Goal: Task Accomplishment & Management: Complete application form

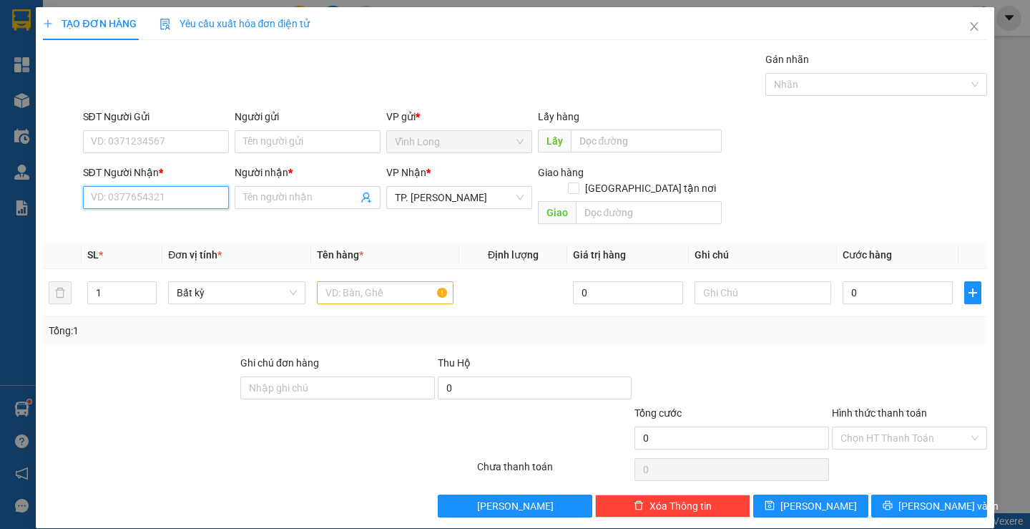
click at [183, 189] on input "SĐT Người Nhận *" at bounding box center [156, 197] width 146 height 23
type input "0784963053"
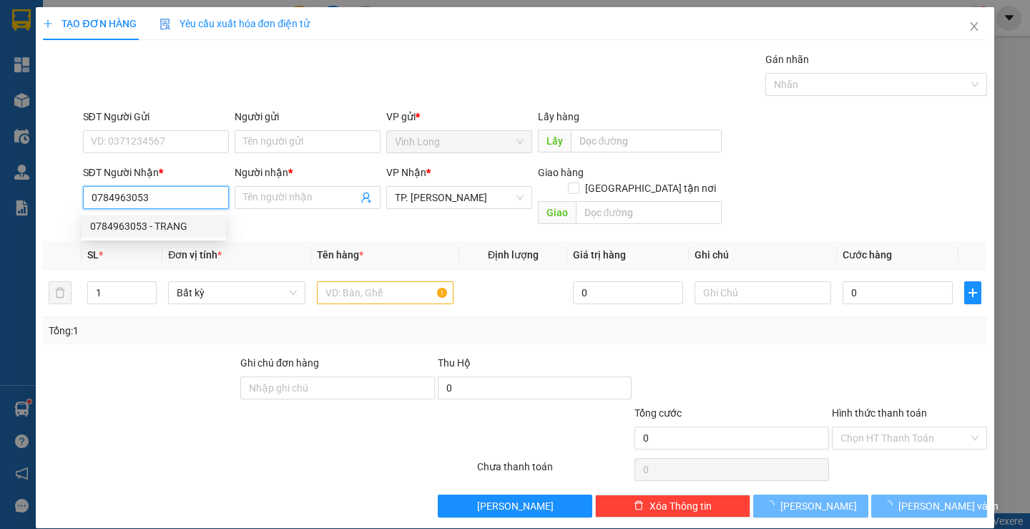
click at [170, 225] on div "0784963053 - TRANG" at bounding box center [153, 226] width 127 height 16
type input "TRANG"
type input "0784963053"
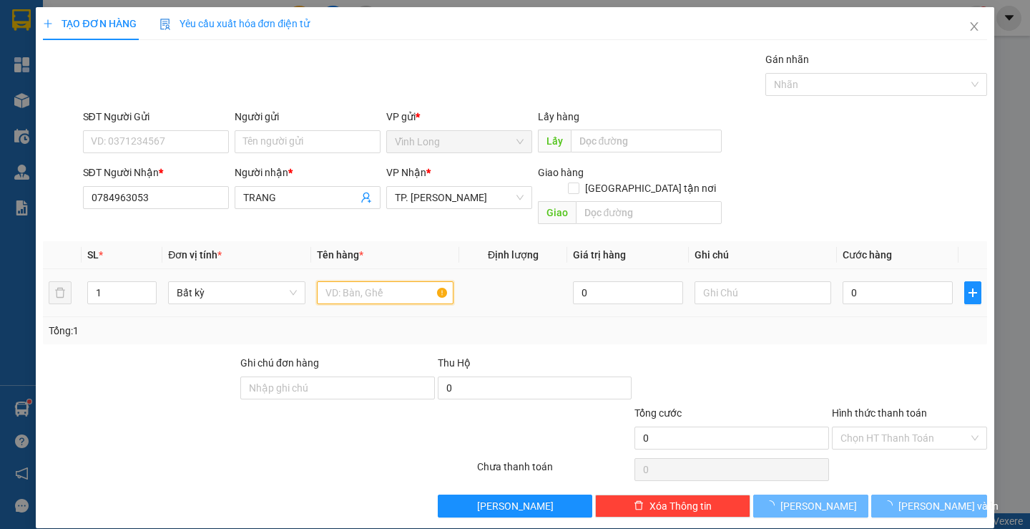
drag, startPoint x: 340, startPoint y: 283, endPoint x: 325, endPoint y: 283, distance: 14.3
click at [334, 283] on input "text" at bounding box center [385, 292] width 137 height 23
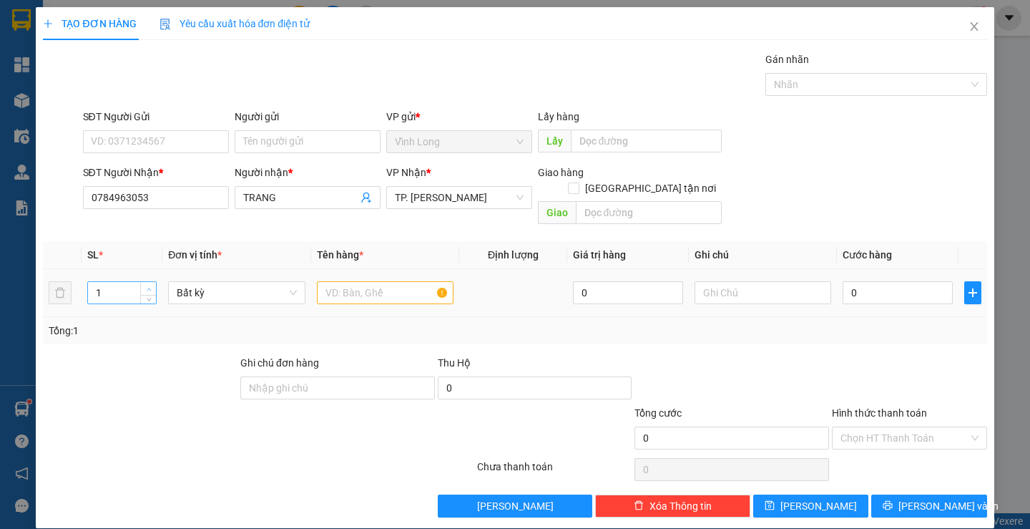
type input "2"
click at [147, 287] on icon "up" at bounding box center [149, 289] width 5 height 5
click at [327, 281] on input "text" at bounding box center [385, 292] width 137 height 23
type input "1 GIỎ + 1 GÓI ĐEN NHỎ"
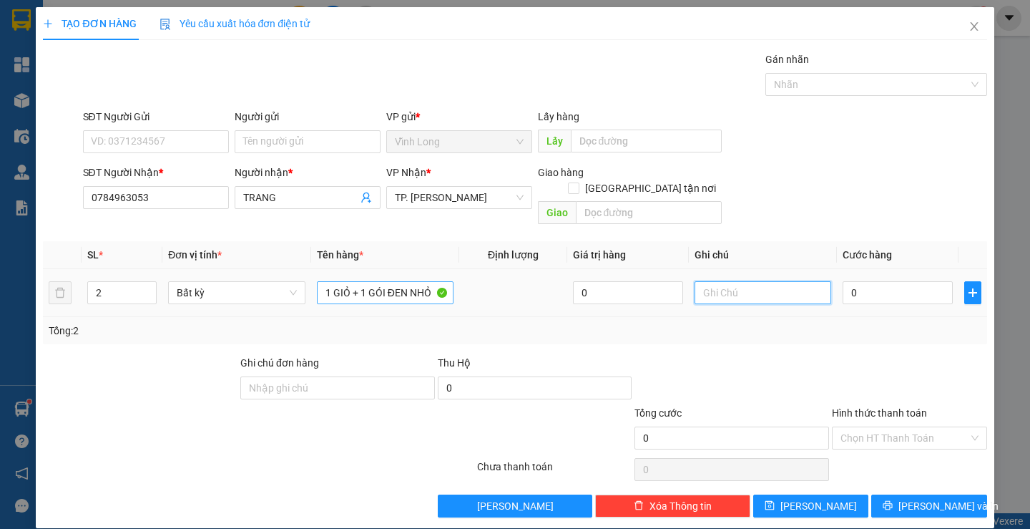
type input "R"
type input "TRANG"
click at [852, 281] on input "0" at bounding box center [898, 292] width 110 height 23
type input "5"
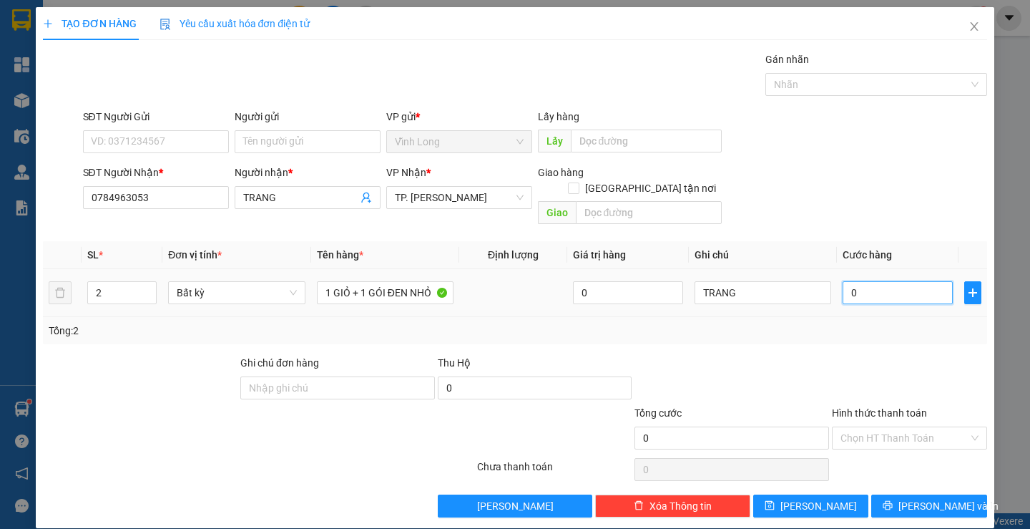
type input "5"
type input "50"
type input "50.000"
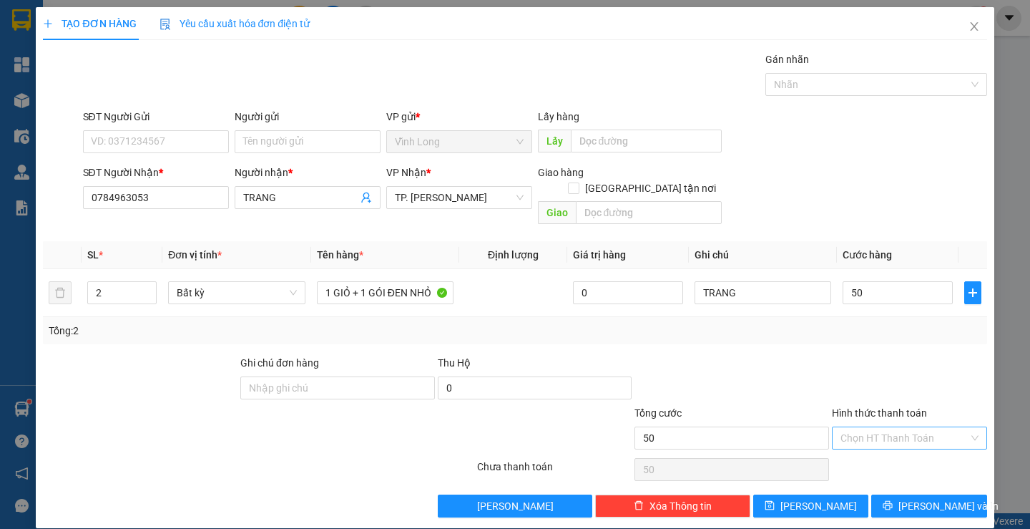
type input "50.000"
click at [874, 427] on input "Hình thức thanh toán" at bounding box center [904, 437] width 128 height 21
click at [877, 450] on div "Tại văn phòng" at bounding box center [901, 451] width 136 height 16
type input "0"
click at [918, 498] on span "[PERSON_NAME] và In" at bounding box center [948, 506] width 100 height 16
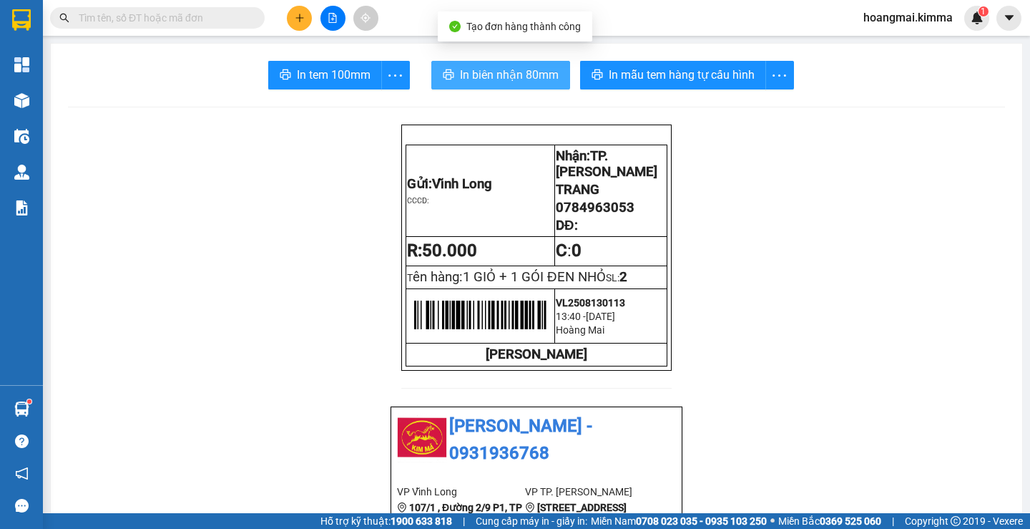
click at [466, 75] on span "In biên nhận 80mm" at bounding box center [509, 75] width 99 height 18
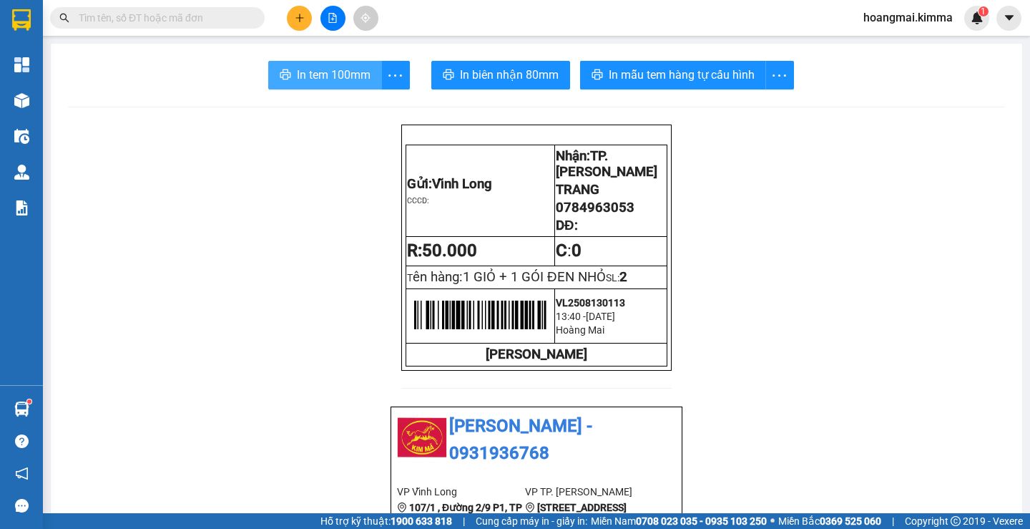
click at [352, 78] on span "In tem 100mm" at bounding box center [334, 75] width 74 height 18
click at [299, 16] on icon "plus" at bounding box center [300, 18] width 10 height 10
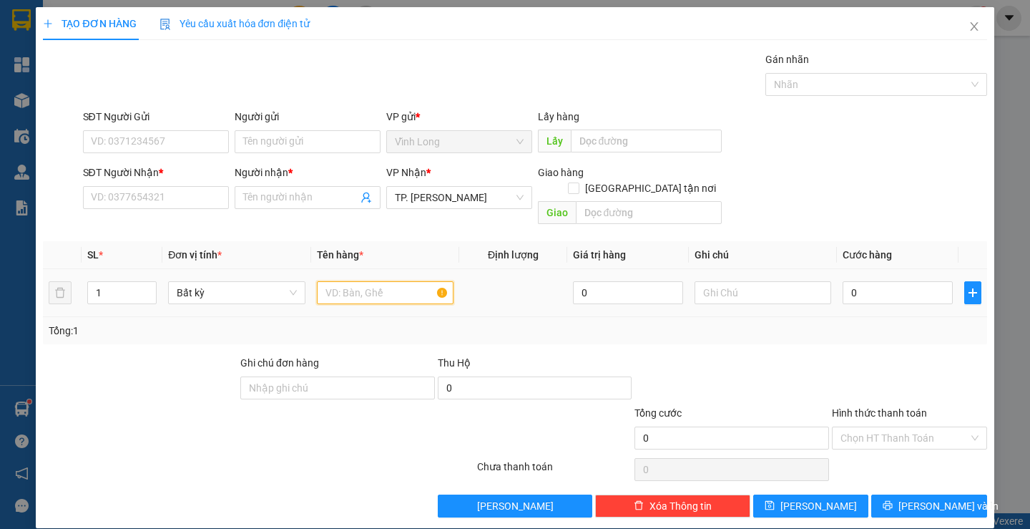
click at [328, 281] on input "text" at bounding box center [385, 292] width 137 height 23
type input "GÓI ĐEN NHỎ"
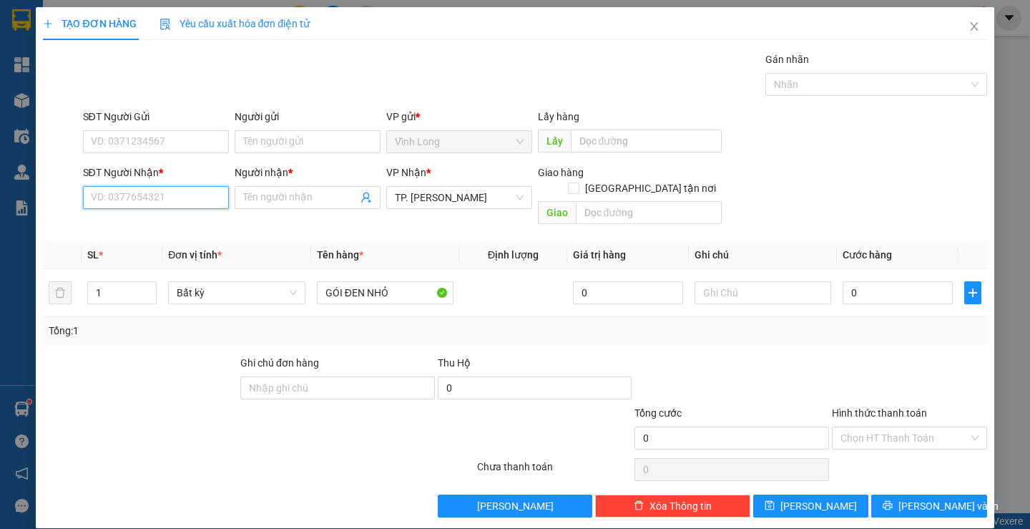
click at [167, 200] on input "SĐT Người Nhận *" at bounding box center [156, 197] width 146 height 23
type input "0908235624"
click at [268, 195] on input "Người nhận *" at bounding box center [300, 198] width 114 height 16
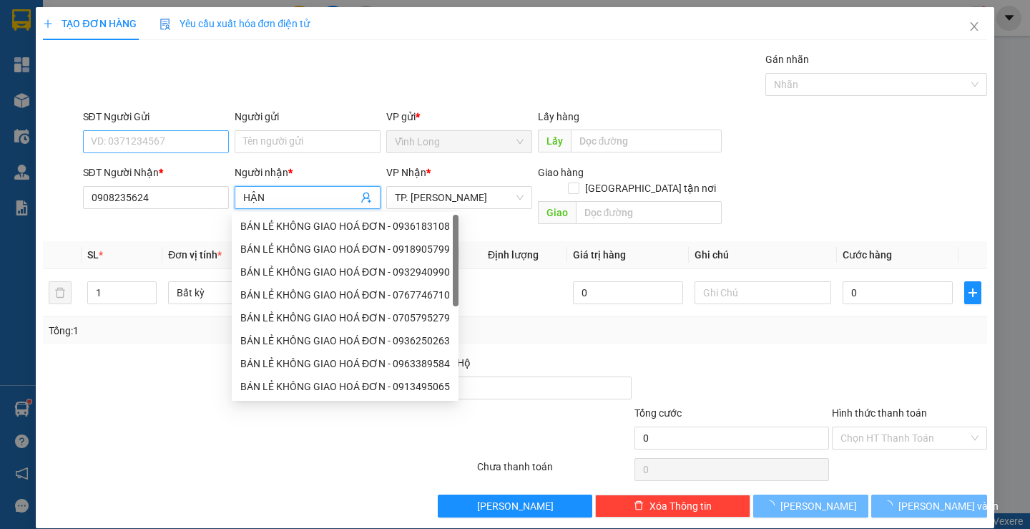
type input "HẬN"
click at [188, 142] on input "SĐT Người Gửi" at bounding box center [156, 141] width 146 height 23
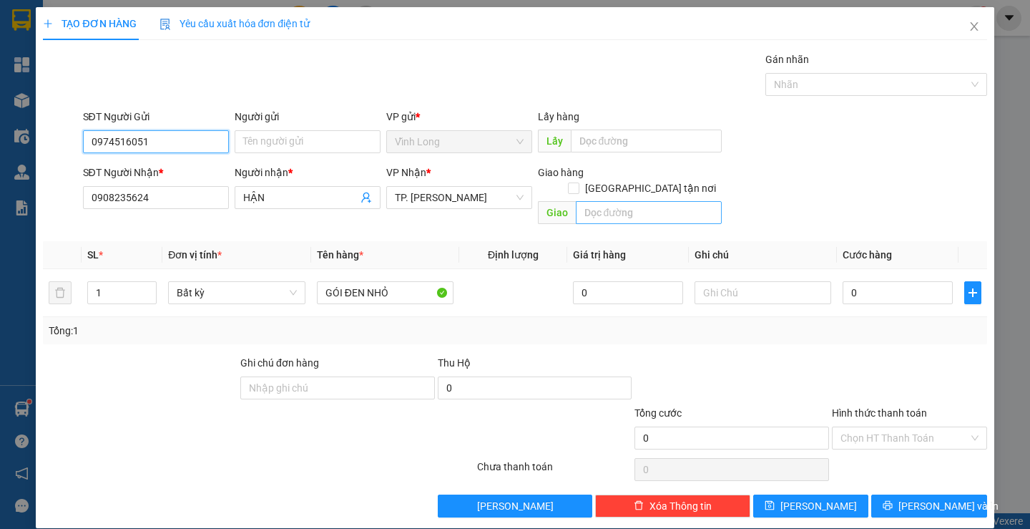
type input "0974516051"
click at [602, 202] on input "text" at bounding box center [649, 212] width 146 height 23
type input "TX GIAO - NVL"
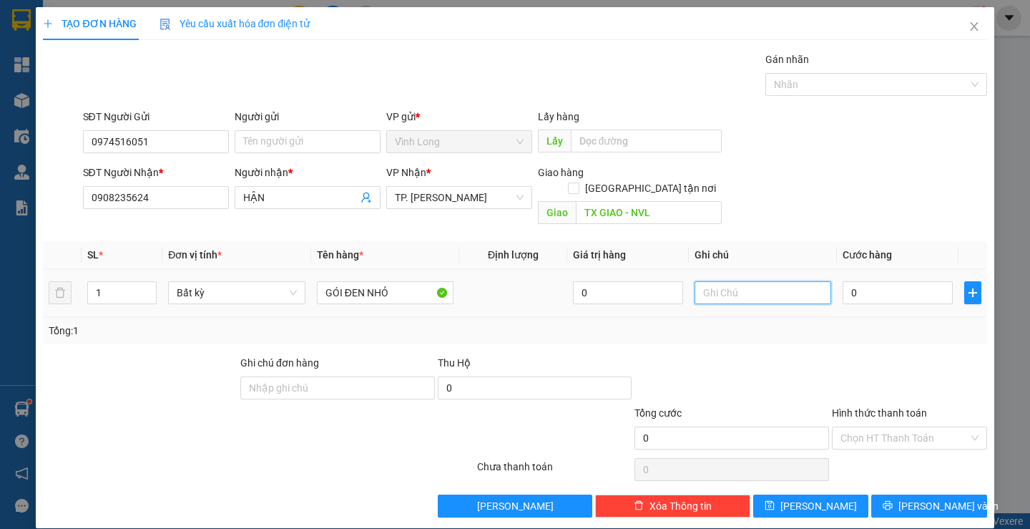
click at [760, 286] on input "text" at bounding box center [763, 292] width 137 height 23
type input "TRANG"
type input "2"
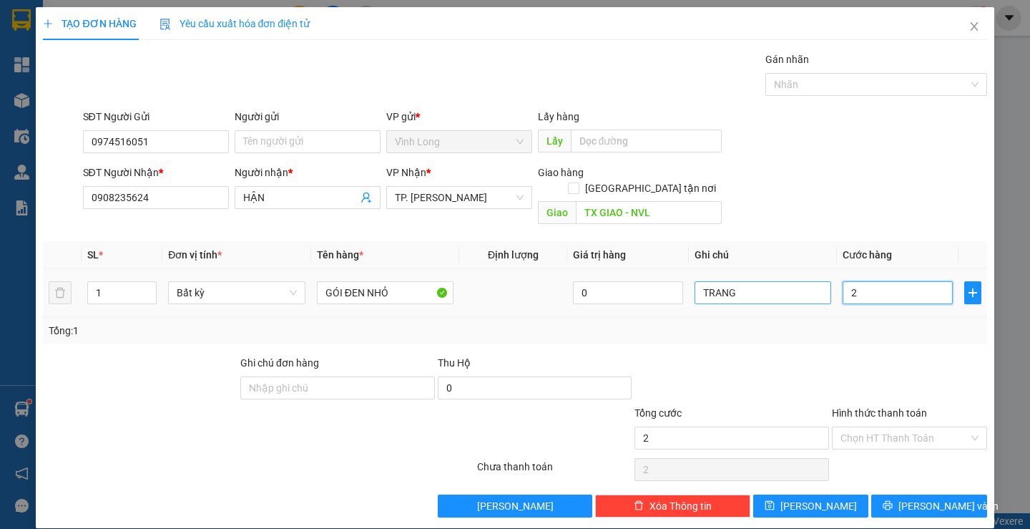
type input "20"
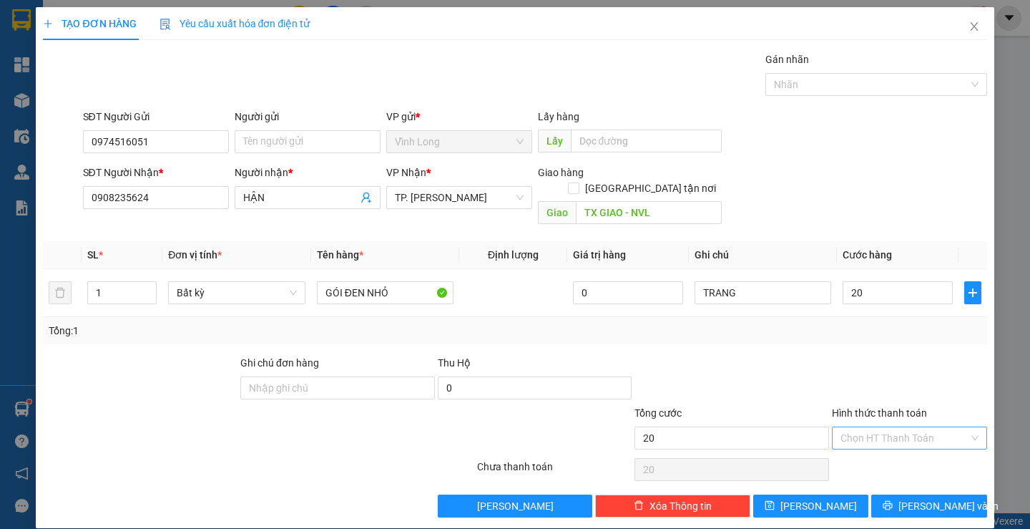
type input "20.000"
click at [864, 427] on input "Hình thức thanh toán" at bounding box center [904, 437] width 128 height 21
click at [851, 450] on div "Tại văn phòng" at bounding box center [901, 451] width 136 height 16
type input "0"
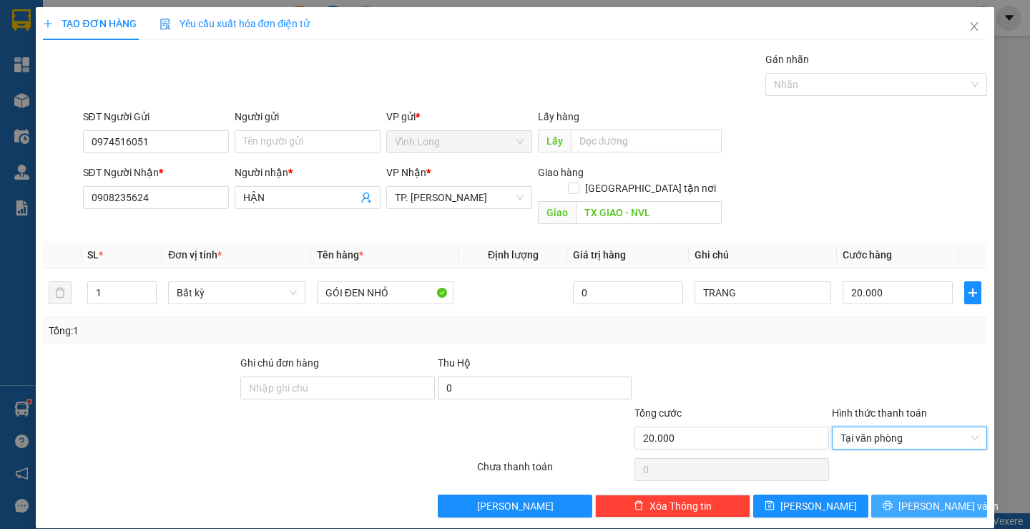
click at [943, 498] on span "[PERSON_NAME] và In" at bounding box center [948, 506] width 100 height 16
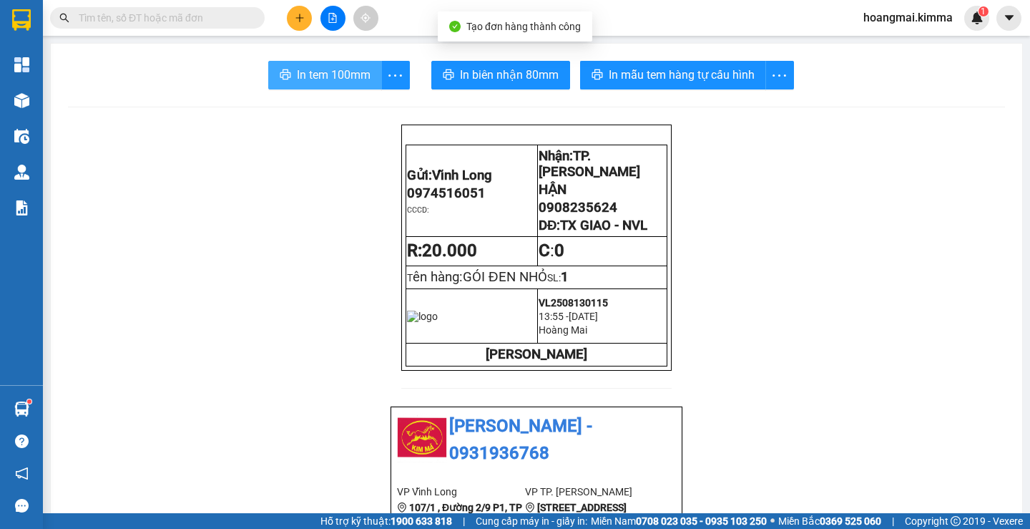
click at [322, 69] on span "In tem 100mm" at bounding box center [334, 75] width 74 height 18
